Goal: Contribute content

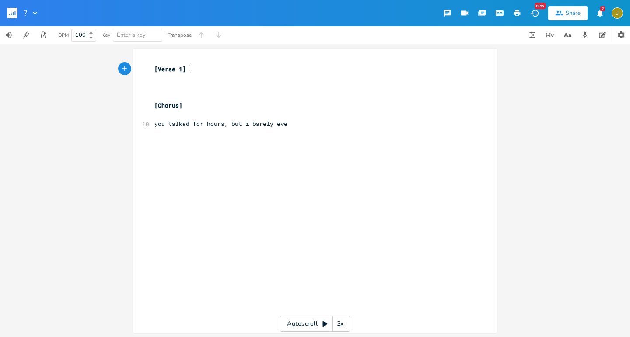
scroll to position [0, 0]
click at [286, 124] on pre "you talked for hours, but i barely eve" at bounding box center [311, 123] width 316 height 9
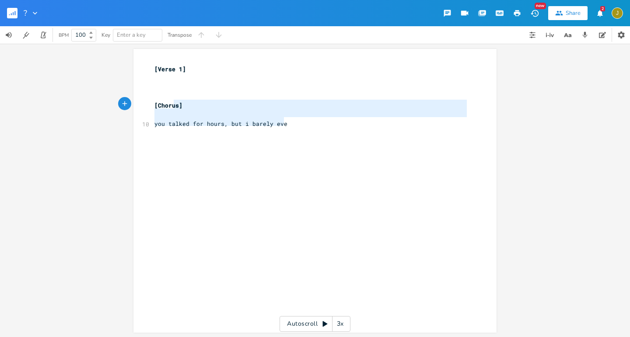
type textarea "[Chorus] you talked for hours, but i barely eve"
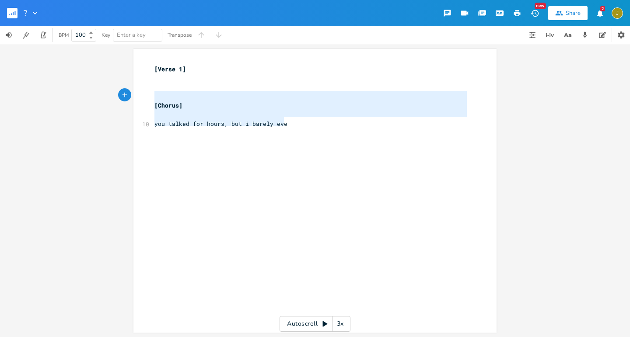
drag, startPoint x: 286, startPoint y: 124, endPoint x: 153, endPoint y: 92, distance: 137.7
click at [153, 92] on div "[Verse 1] ​ ​ ​ [Chorus] ​ 10 you talked for hours, but i barely eve ​" at bounding box center [311, 101] width 316 height 73
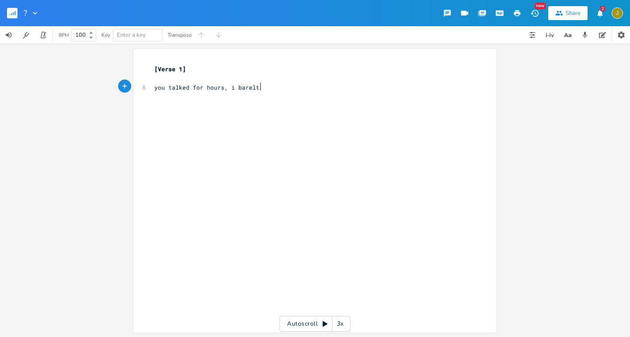
type textarea "you talked for hours, i barelt n"
type textarea "y noticed"
type textarea "but i could repeat every word"
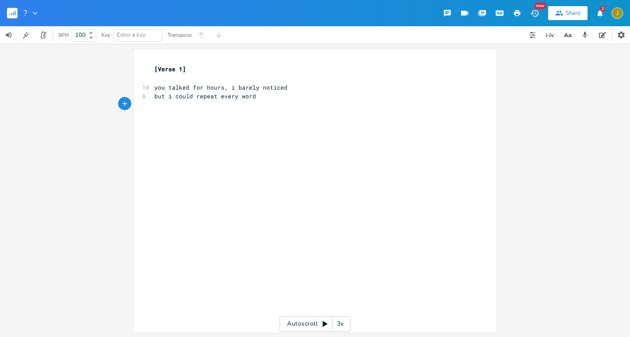
click at [15, 13] on icon "button" at bounding box center [15, 13] width 1 height 4
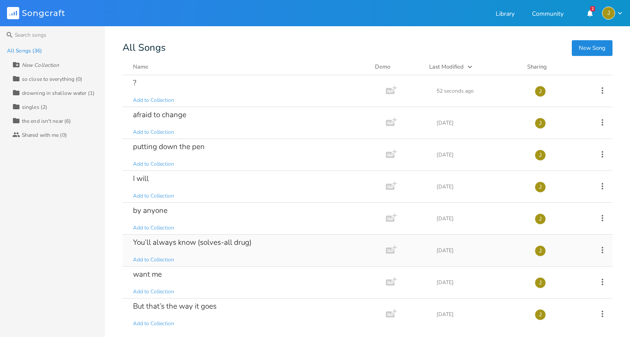
click at [242, 255] on div "You’ll always know (solves-all drug) Add to Collection" at bounding box center [252, 250] width 239 height 31
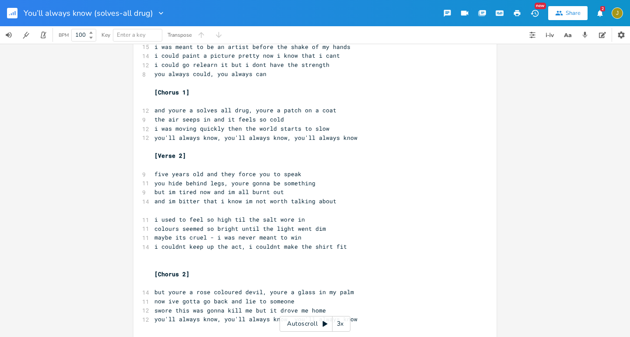
scroll to position [10, 0]
